Goal: Task Accomplishment & Management: Manage account settings

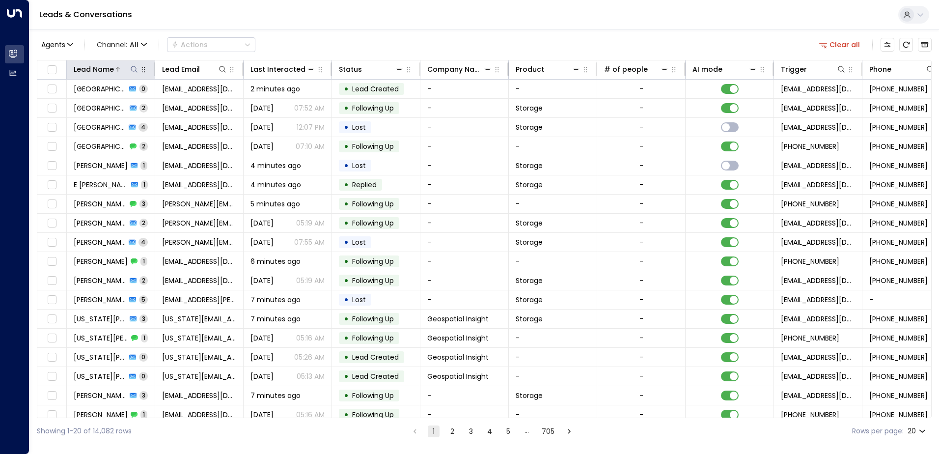
click at [134, 69] on icon at bounding box center [134, 69] width 8 height 8
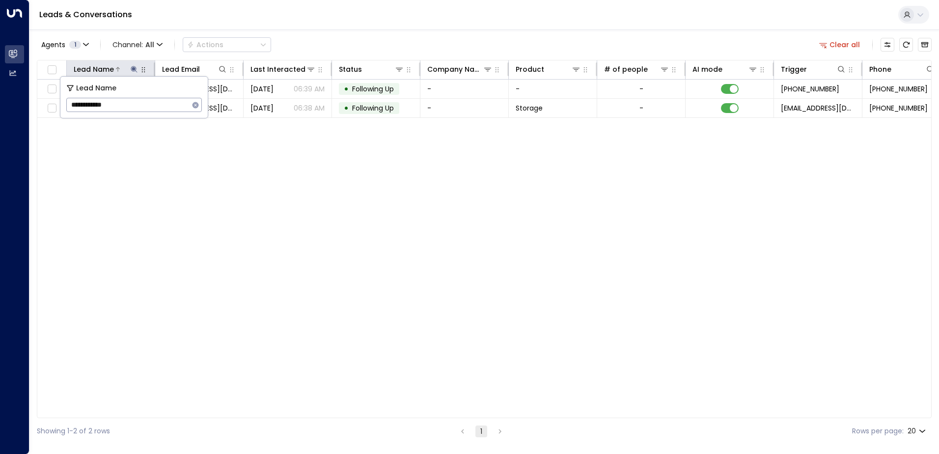
type input "**********"
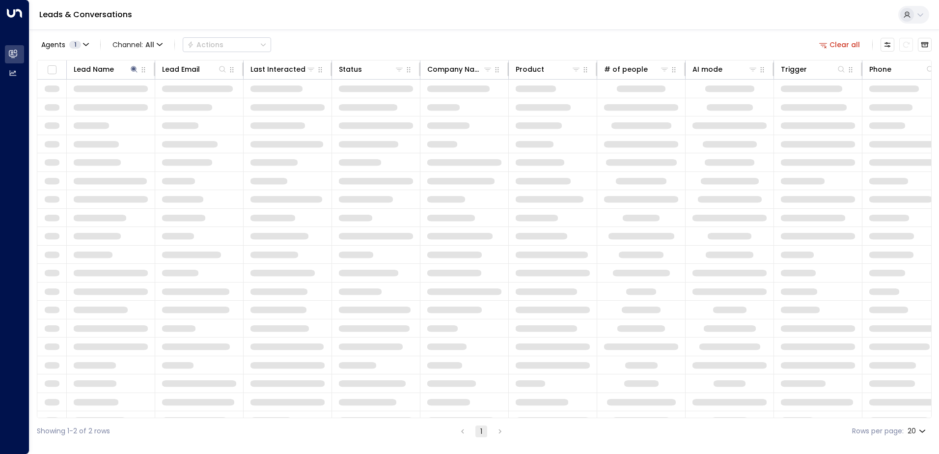
click at [266, 301] on td at bounding box center [287, 309] width 88 height 18
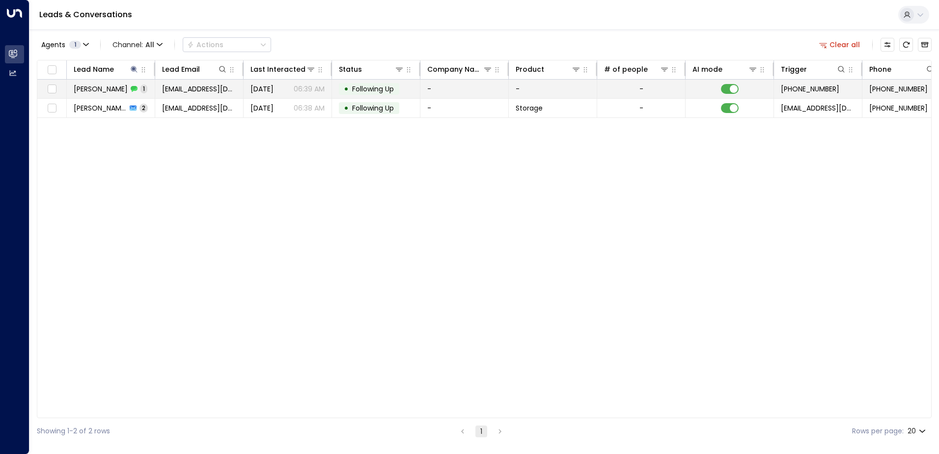
click at [122, 88] on span "[PERSON_NAME]" at bounding box center [101, 89] width 54 height 10
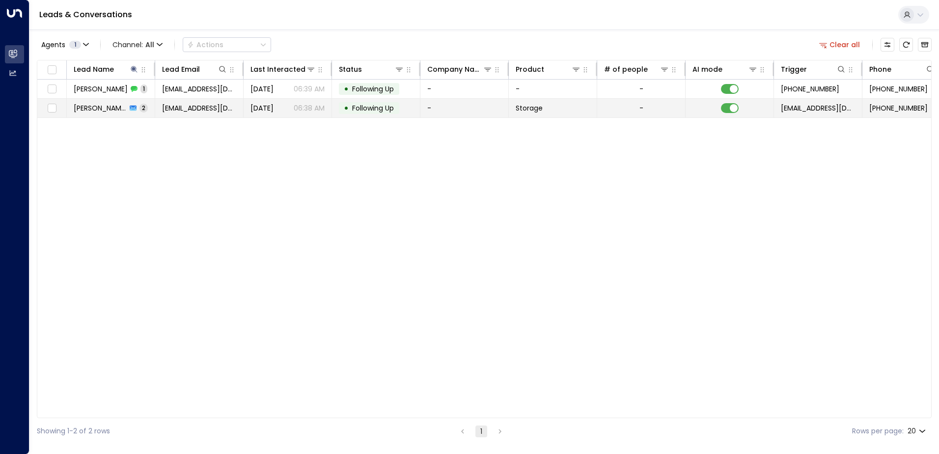
click at [98, 114] on td "[PERSON_NAME] 2" at bounding box center [111, 108] width 88 height 19
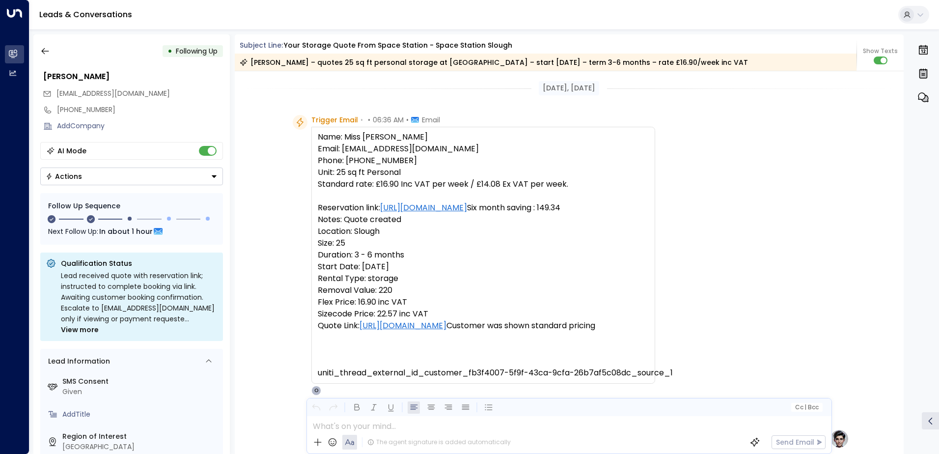
click at [213, 176] on icon "Button group with a nested menu" at bounding box center [214, 176] width 5 height 2
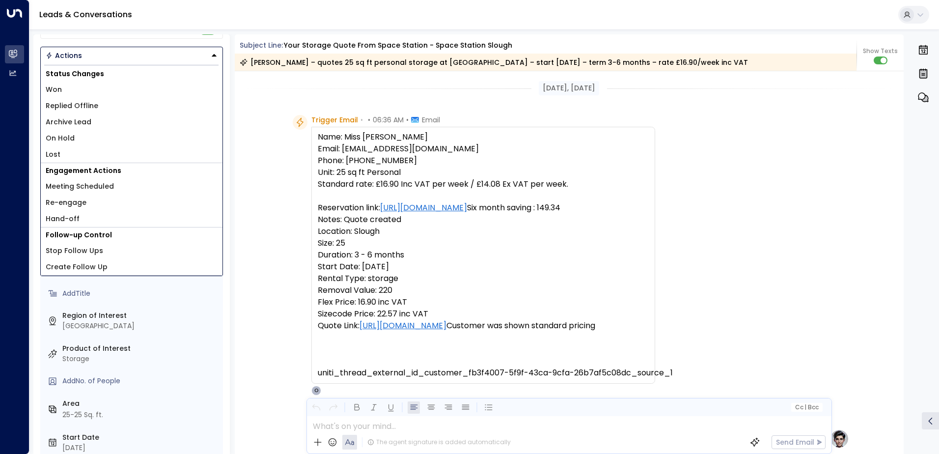
scroll to position [147, 0]
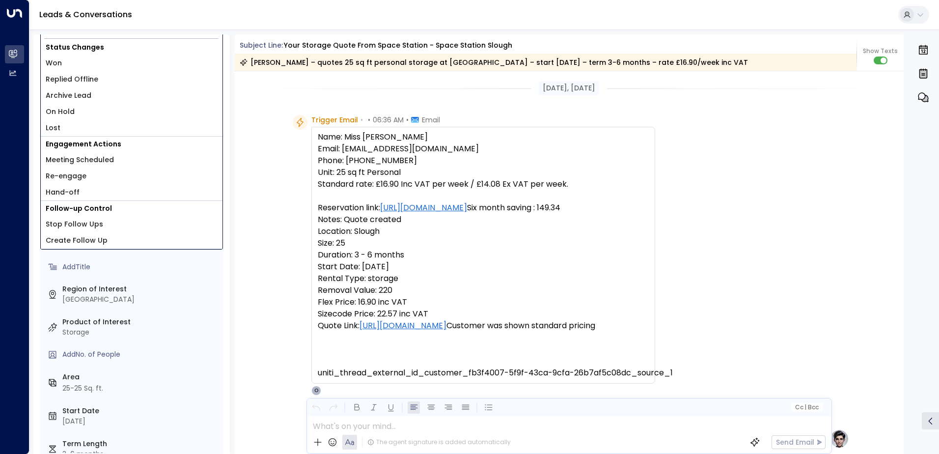
click at [90, 223] on span "Stop Follow Ups" at bounding box center [74, 224] width 57 height 10
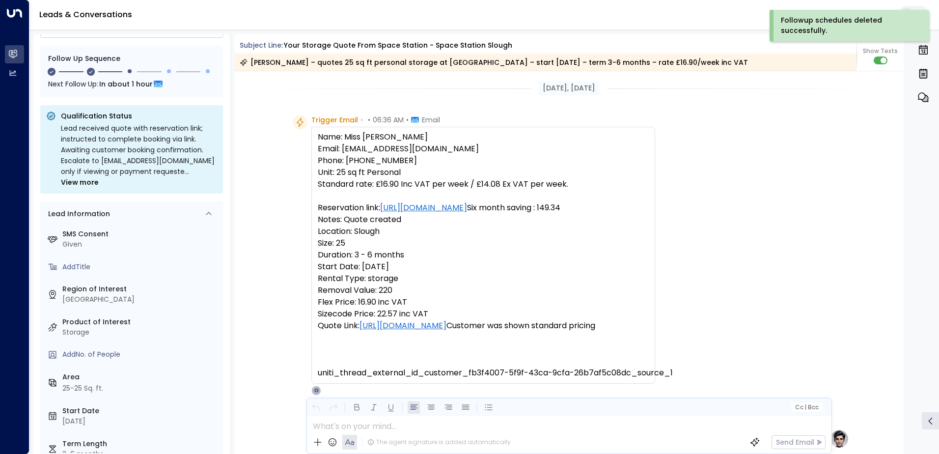
scroll to position [90, 0]
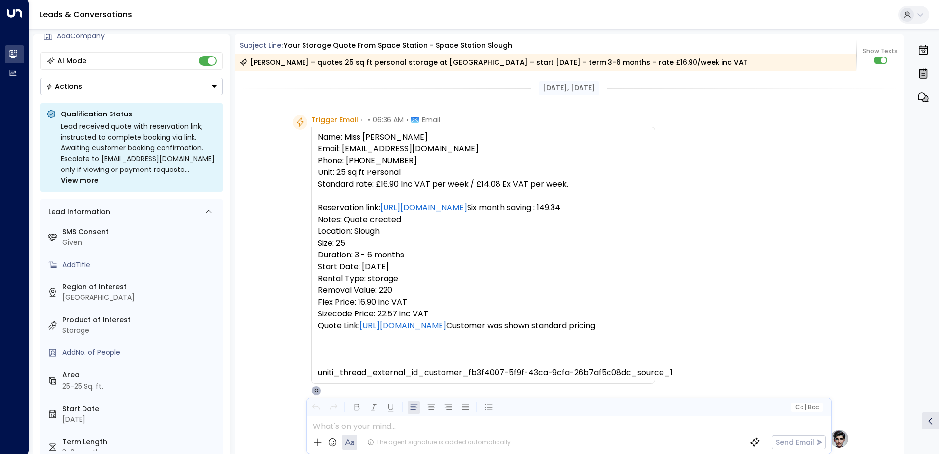
click at [215, 91] on button "Actions" at bounding box center [131, 87] width 183 height 18
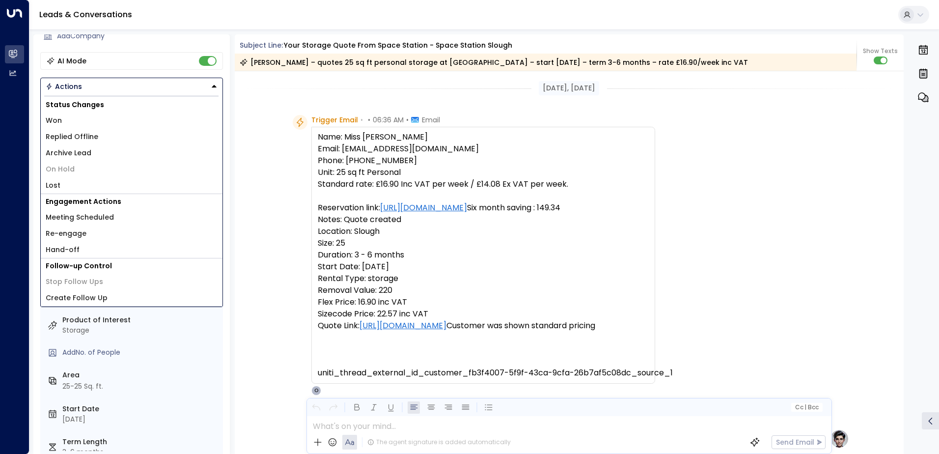
click at [72, 188] on li "Lost" at bounding box center [132, 185] width 182 height 16
